Goal: Find specific page/section: Find specific page/section

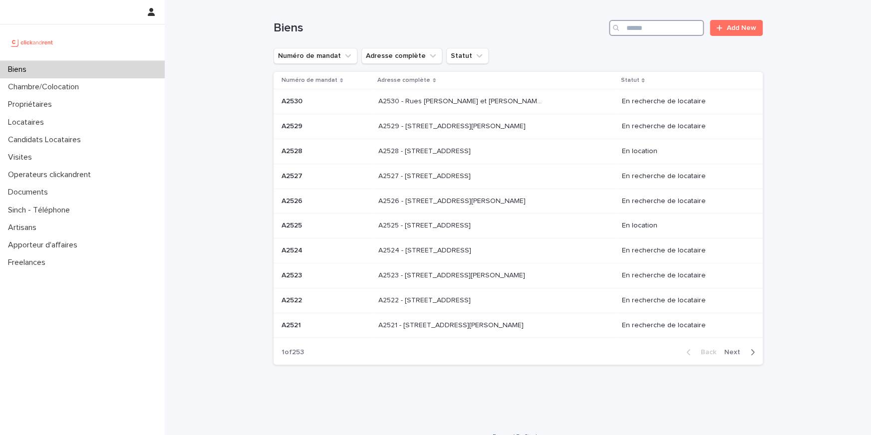
click at [660, 28] on input "Search" at bounding box center [656, 28] width 95 height 16
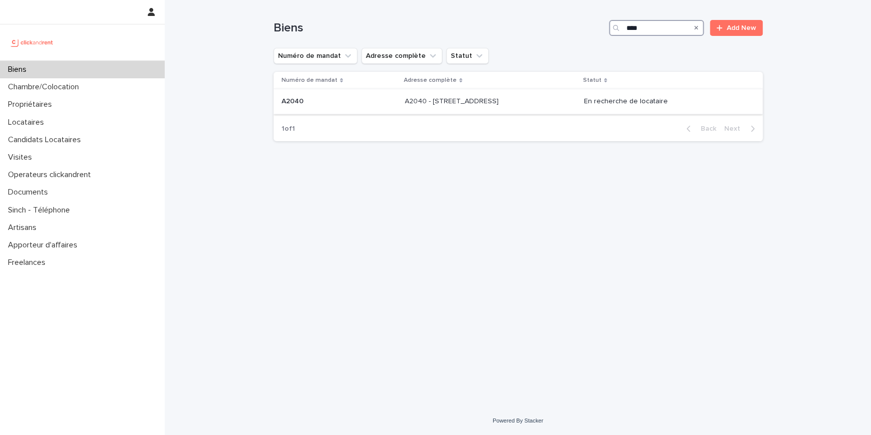
type input "****"
click at [471, 111] on td "A2040 - 73 Boulevard Des Fédérés, Amiens 80000 A2040 - 73 Boulevard Des Fédérés…" at bounding box center [490, 101] width 179 height 25
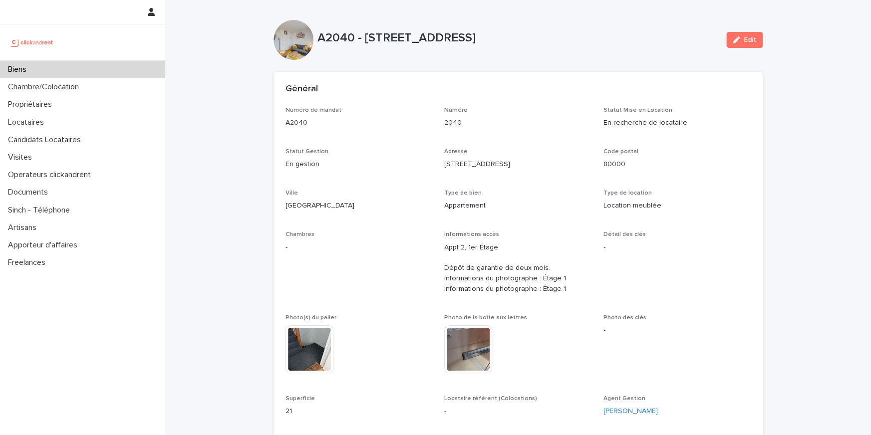
click at [310, 44] on div at bounding box center [293, 40] width 40 height 40
click at [322, 39] on p "A2040 - 73 Boulevard Des Fédérés, Amiens 80000" at bounding box center [517, 38] width 401 height 14
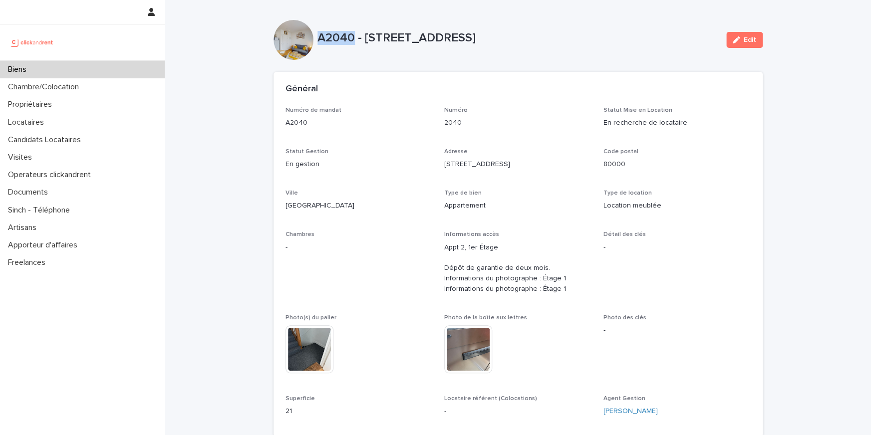
click at [322, 39] on p "A2040 - 73 Boulevard Des Fédérés, Amiens 80000" at bounding box center [517, 38] width 401 height 14
click at [373, 31] on p "A2040 - 73 Boulevard Des Fédérés, Amiens 80000" at bounding box center [517, 38] width 401 height 14
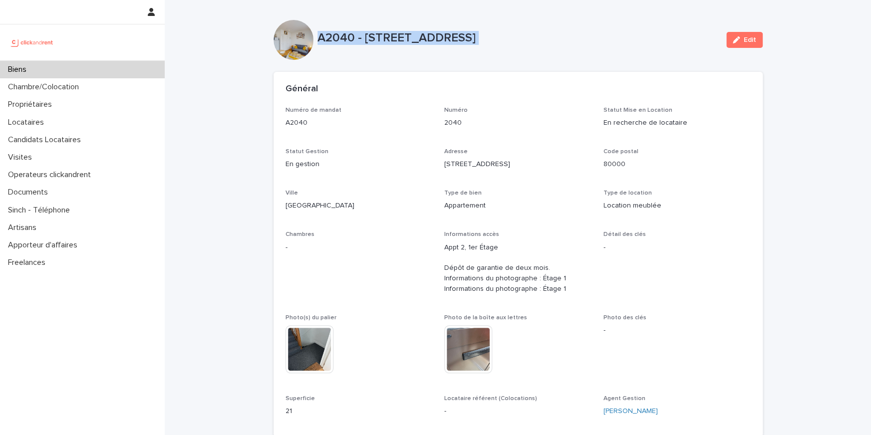
click at [389, 40] on p "A2040 - 73 Boulevard Des Fédérés, Amiens 80000" at bounding box center [517, 38] width 401 height 14
click at [282, 41] on div at bounding box center [293, 40] width 40 height 40
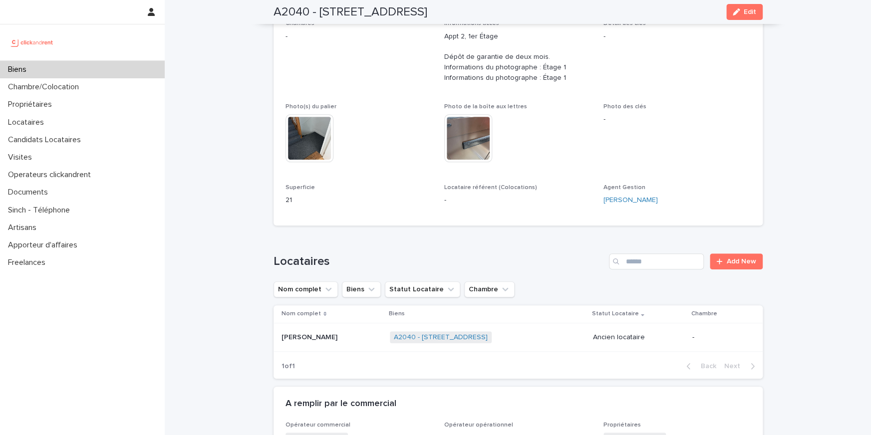
scroll to position [139, 0]
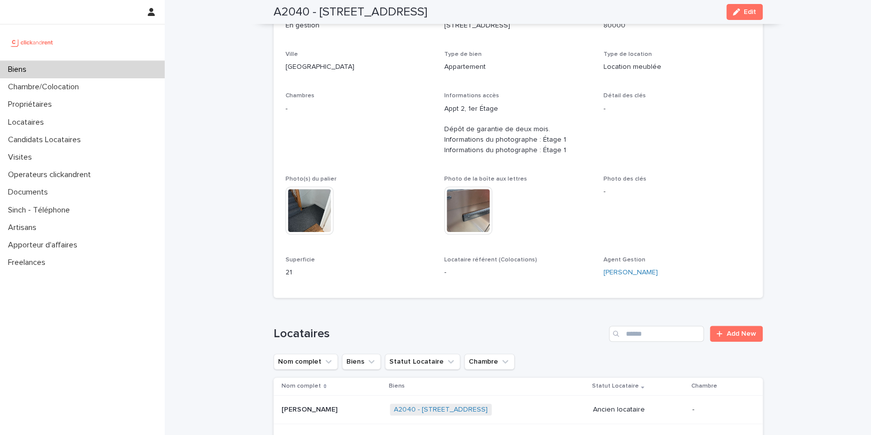
click at [121, 75] on div "Biens" at bounding box center [82, 69] width 165 height 17
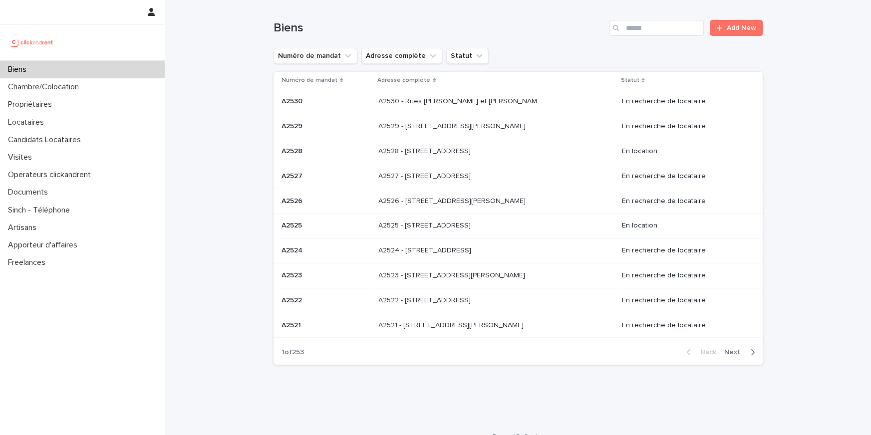
click at [656, 42] on div "Biens Add New" at bounding box center [517, 24] width 489 height 48
click at [656, 32] on input "Search" at bounding box center [656, 28] width 95 height 16
paste input "****"
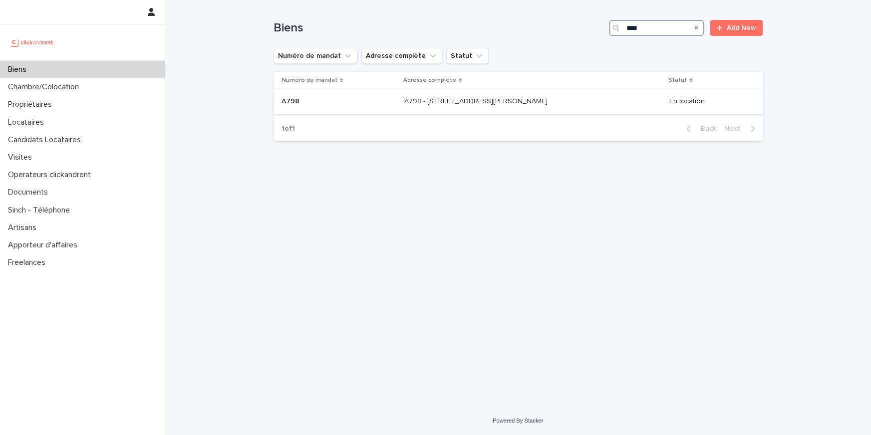
type input "****"
click at [447, 103] on p "A798 - 78 bis rue Henri Barbusse, Argenteuil 95100" at bounding box center [476, 100] width 145 height 10
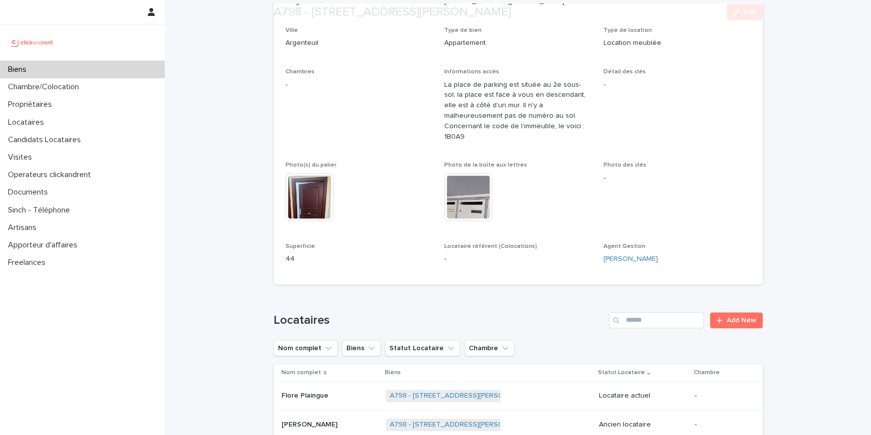
scroll to position [358, 0]
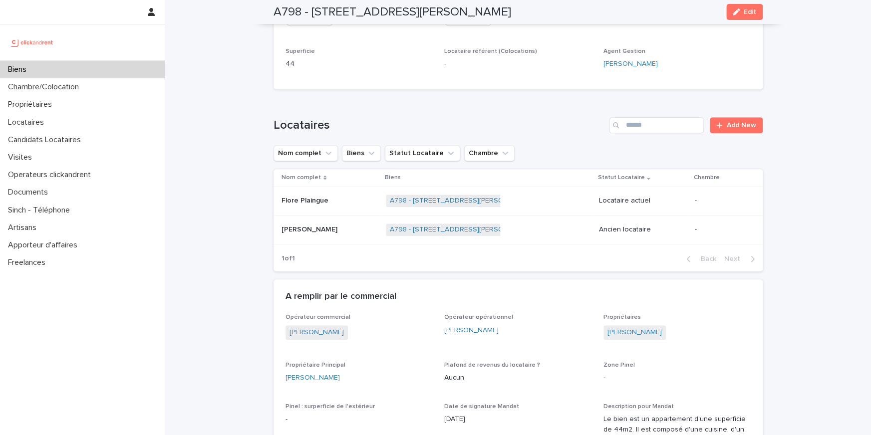
click at [287, 198] on p "Flore Plaingue" at bounding box center [305, 200] width 49 height 10
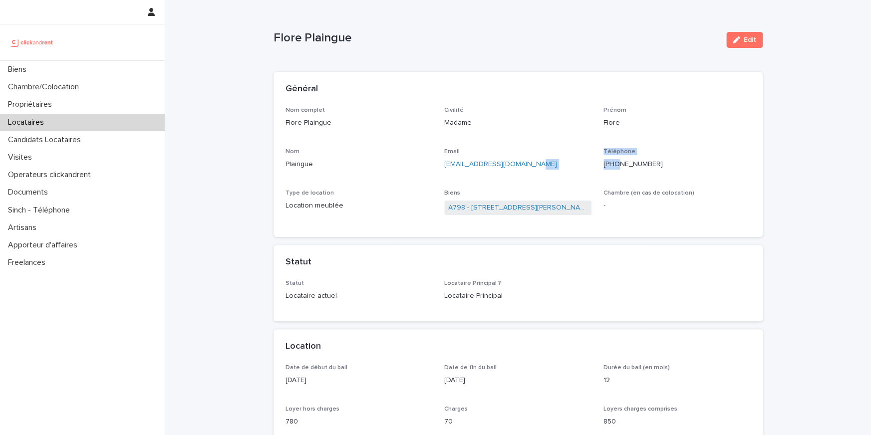
drag, startPoint x: 618, startPoint y: 162, endPoint x: 572, endPoint y: 161, distance: 46.4
click at [572, 161] on div "Nom complet Flore Plaingue Civilité Madame Prénom Flore Nom Plaingue Email flor…" at bounding box center [517, 166] width 465 height 119
drag, startPoint x: 625, startPoint y: 164, endPoint x: 632, endPoint y: 165, distance: 6.5
click at [632, 165] on p "+33618912159" at bounding box center [676, 164] width 147 height 10
click at [636, 181] on div "Nom complet Flore Plaingue Civilité Madame Prénom Flore Nom Plaingue Email flor…" at bounding box center [517, 166] width 465 height 119
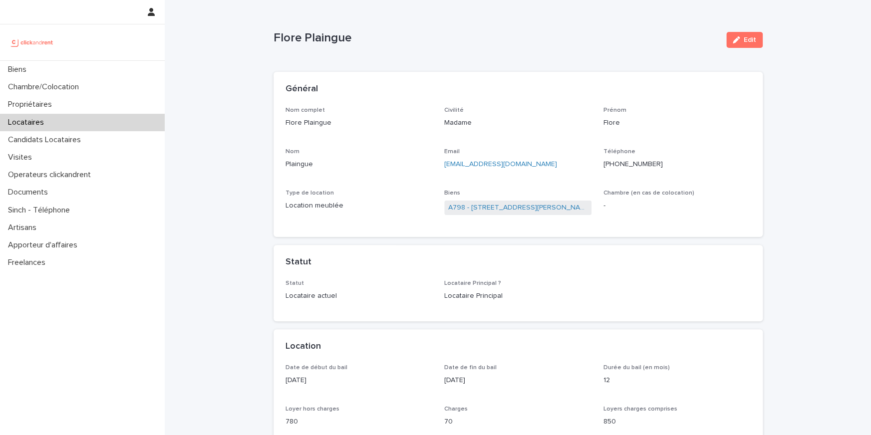
click at [653, 198] on div "Chambre (en cas de colocation) -" at bounding box center [676, 204] width 147 height 29
click at [653, 196] on p "Chambre (en cas de colocation)" at bounding box center [676, 193] width 147 height 7
click at [653, 194] on span "Chambre (en cas de colocation)" at bounding box center [648, 193] width 91 height 6
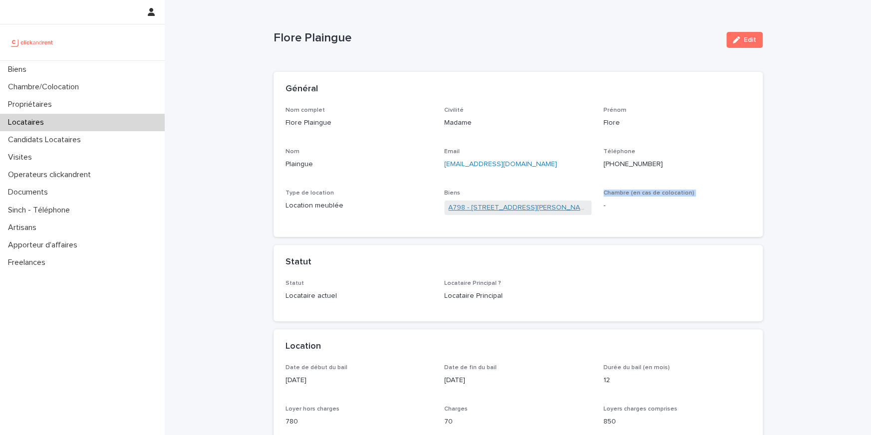
click at [514, 203] on link "A798 - 78 bis rue Henri Barbusse, Argenteuil 95100" at bounding box center [517, 208] width 139 height 10
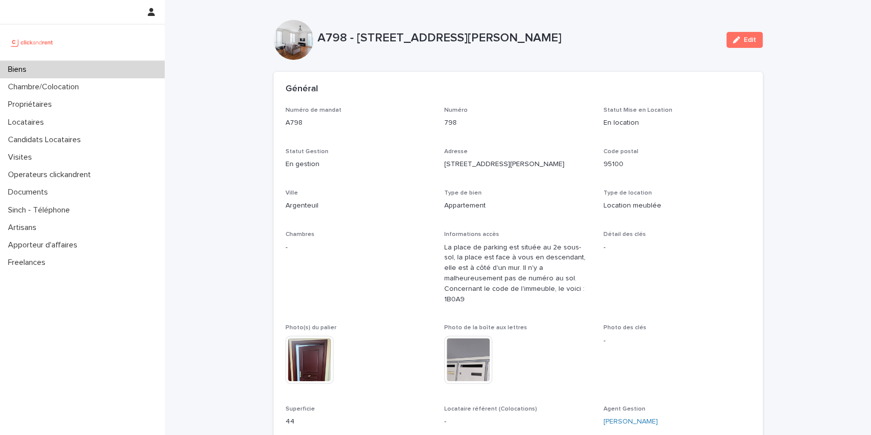
drag, startPoint x: 356, startPoint y: 39, endPoint x: 559, endPoint y: 35, distance: 203.6
click at [559, 35] on p "A798 - 78 bis rue Henri Barbusse, Argenteuil 95100" at bounding box center [517, 38] width 401 height 14
copy p "78 bis rue Henri Barbusse, Argenteuil"
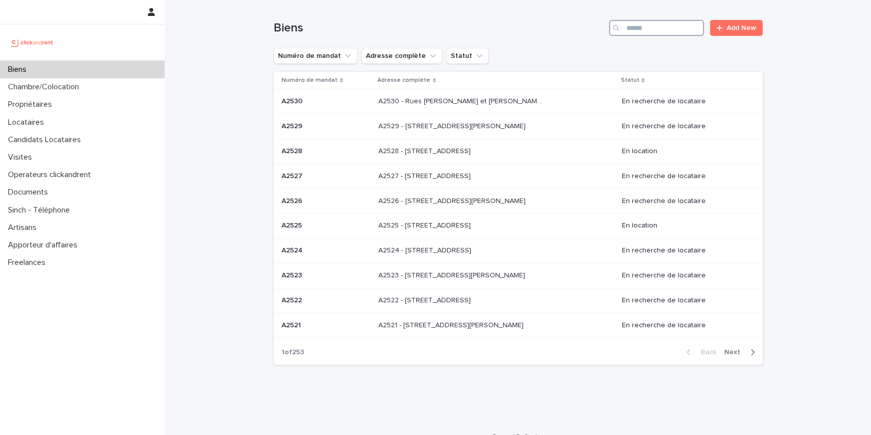
click at [677, 30] on input "Search" at bounding box center [656, 28] width 95 height 16
paste input "*****"
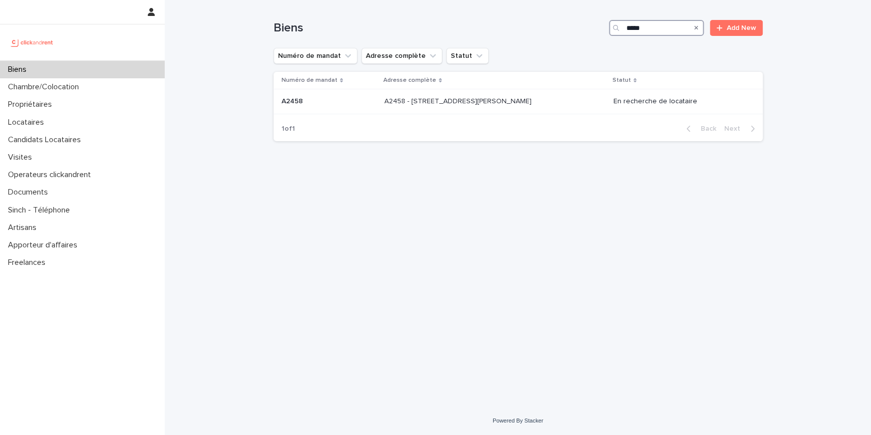
type input "*****"
click at [389, 108] on div "A2458 - [STREET_ADDRESS][PERSON_NAME] 93150 A2458 - [STREET_ADDRESS][PERSON_NAM…" at bounding box center [494, 101] width 221 height 16
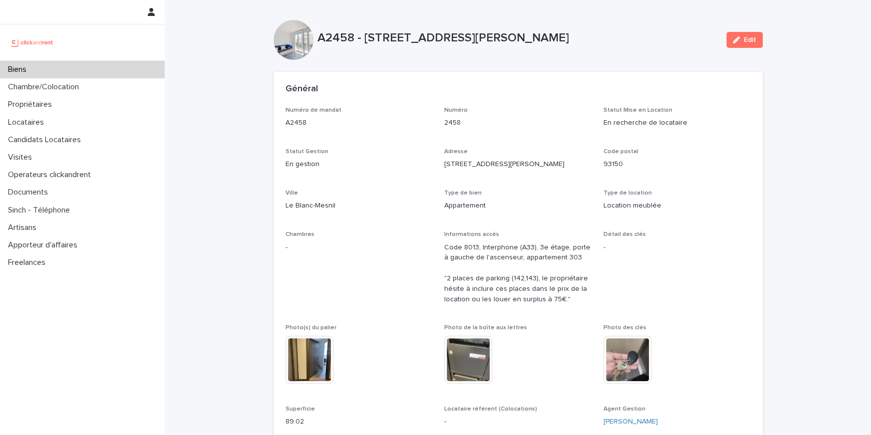
click at [334, 31] on p "A2458 - [STREET_ADDRESS][PERSON_NAME]" at bounding box center [517, 38] width 401 height 14
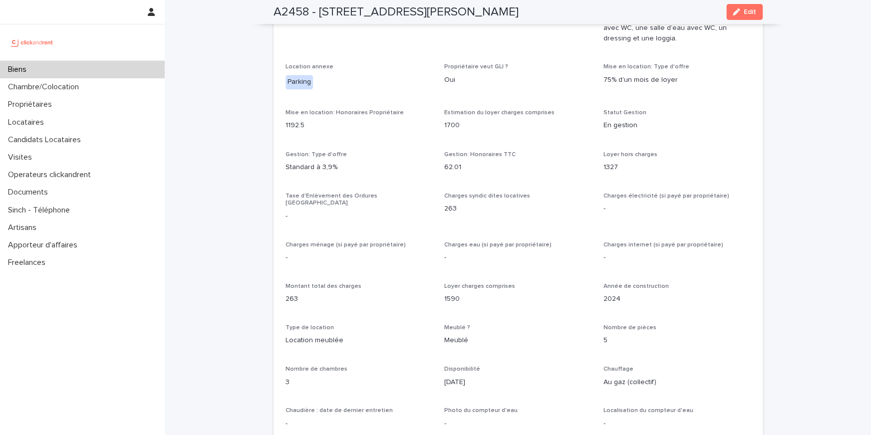
scroll to position [869, 0]
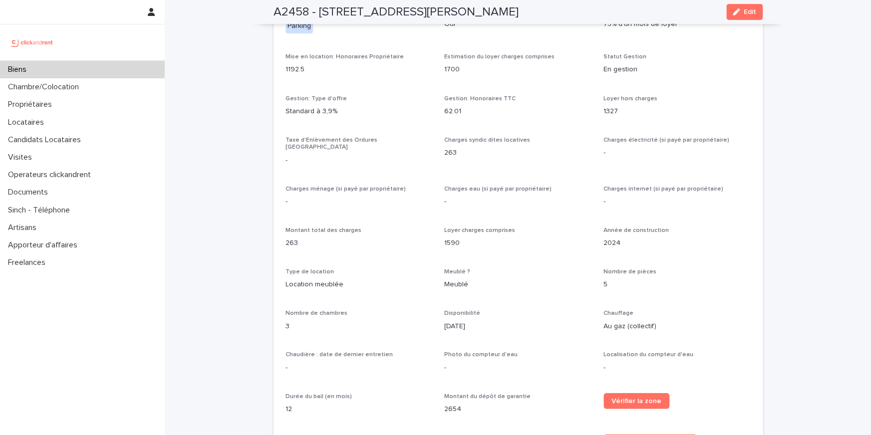
click at [454, 70] on p "1700" at bounding box center [517, 69] width 147 height 10
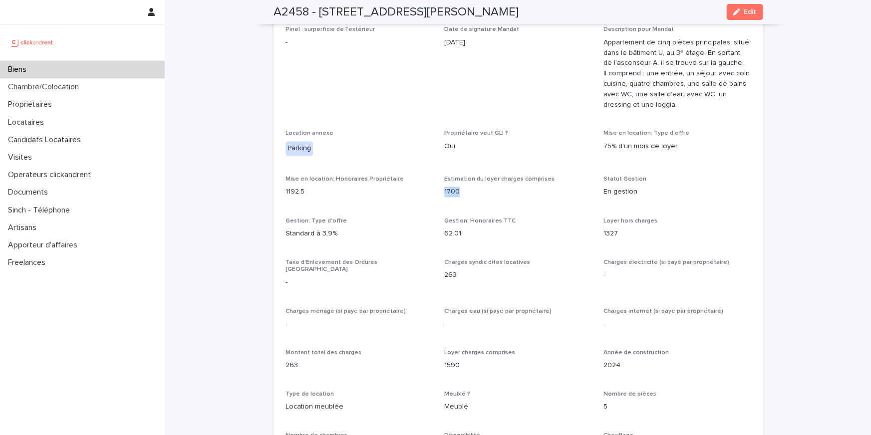
scroll to position [833, 0]
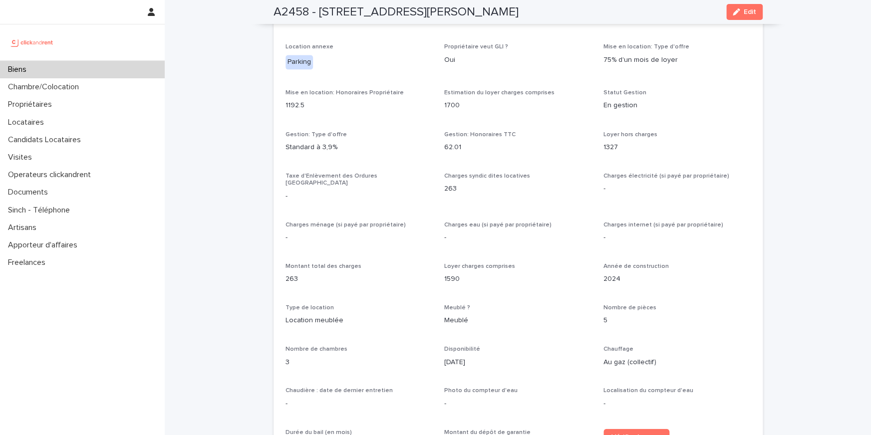
click at [457, 273] on p "1590" at bounding box center [517, 278] width 147 height 10
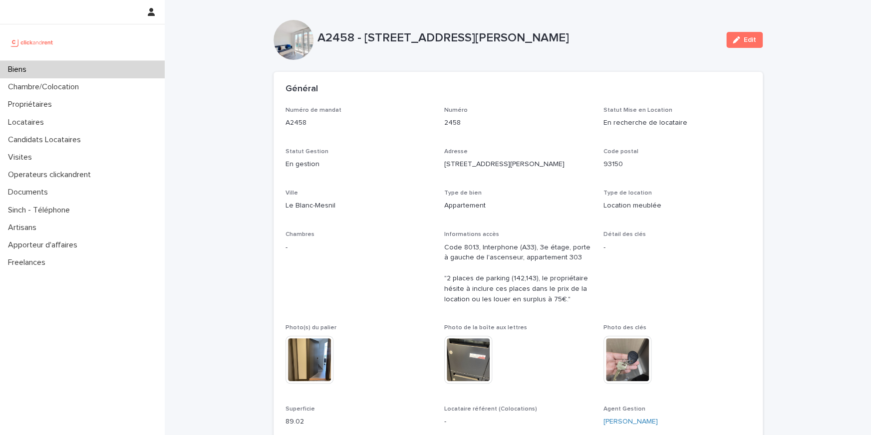
scroll to position [155, 0]
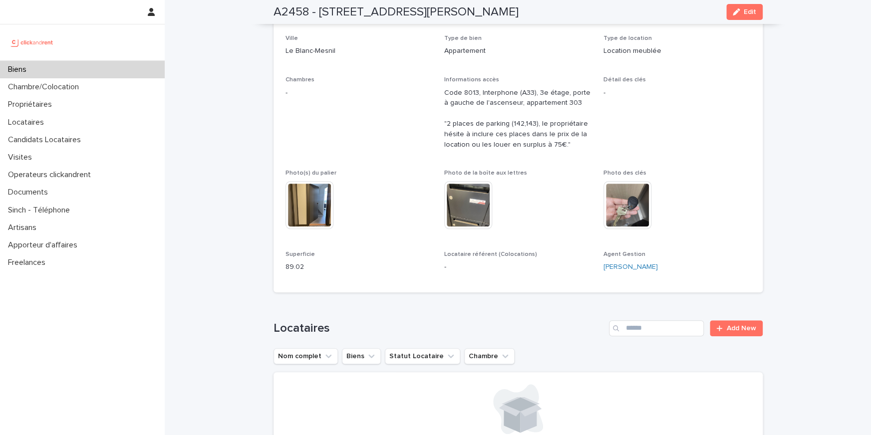
click at [294, 268] on p "89.02" at bounding box center [358, 267] width 147 height 10
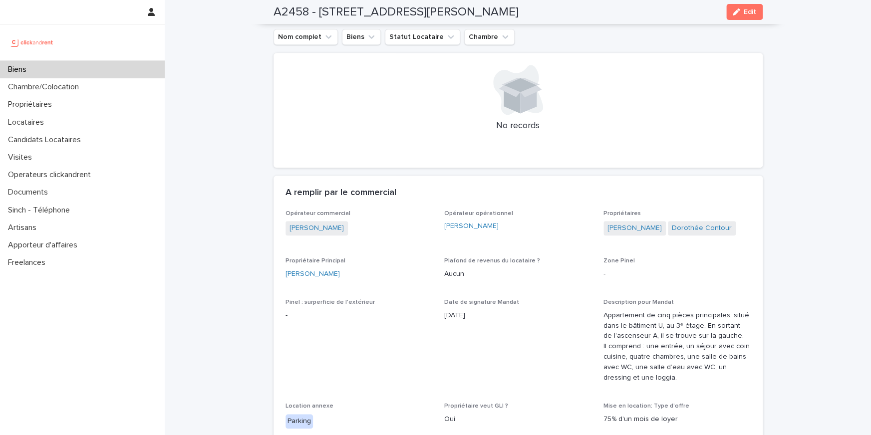
scroll to position [536, 0]
